Goal: Check status: Check status

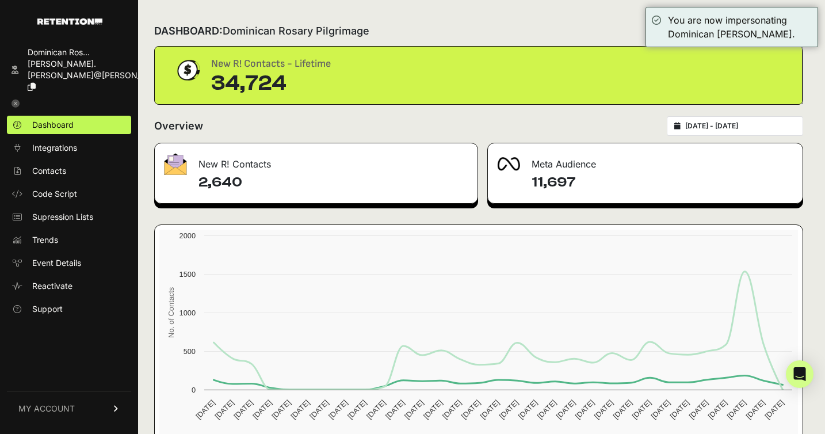
type input "[DATE]"
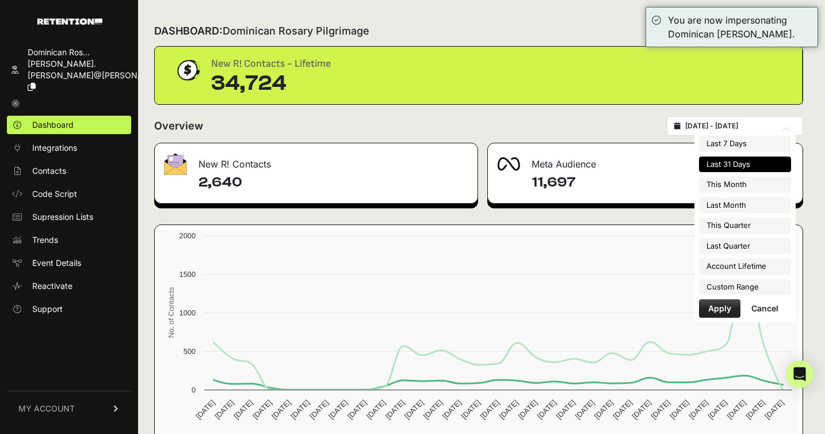
click at [697, 125] on input "[DATE] - [DATE]" at bounding box center [740, 125] width 110 height 9
type input "[DATE]"
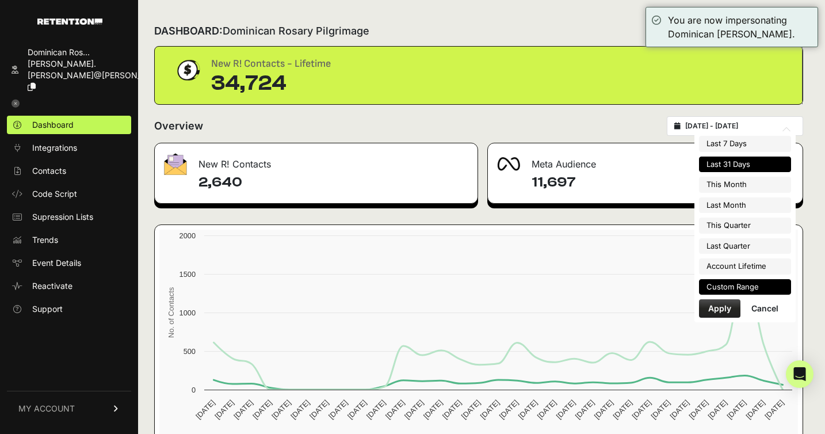
click at [750, 285] on li "Custom Range" at bounding box center [745, 287] width 92 height 16
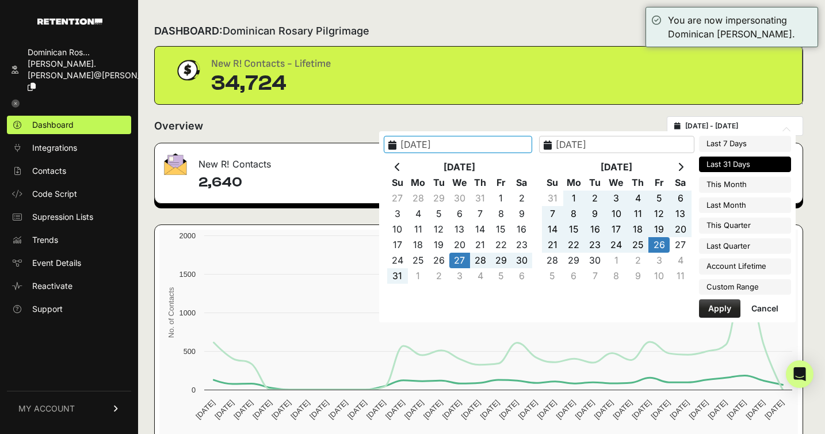
type input "[DATE]"
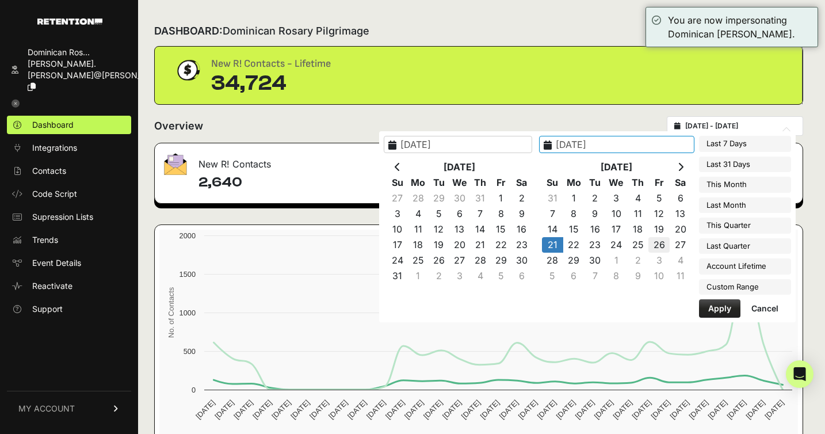
type input "[DATE]"
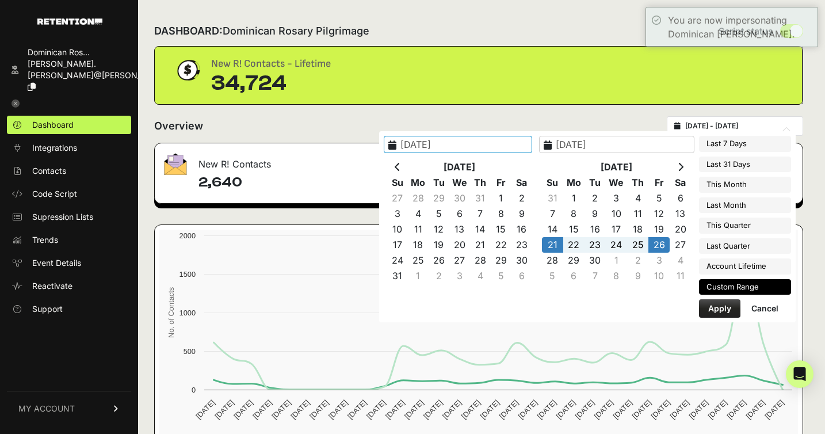
type input "[DATE]"
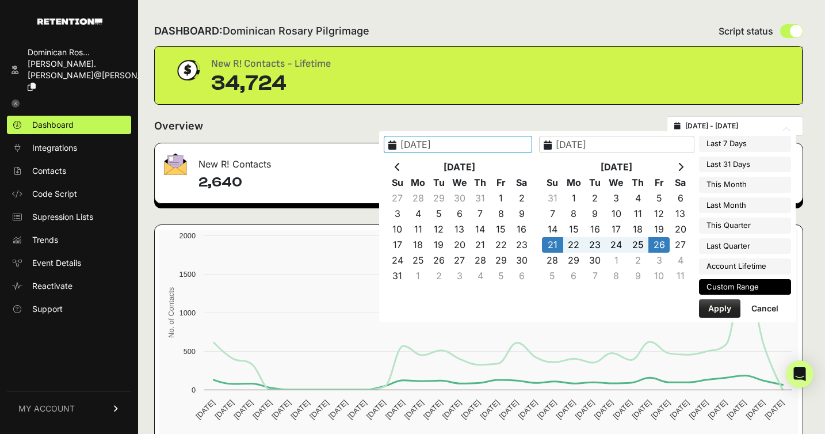
click at [721, 310] on button "Apply" at bounding box center [719, 308] width 41 height 18
type input "[DATE] - [DATE]"
